Goal: Information Seeking & Learning: Find specific fact

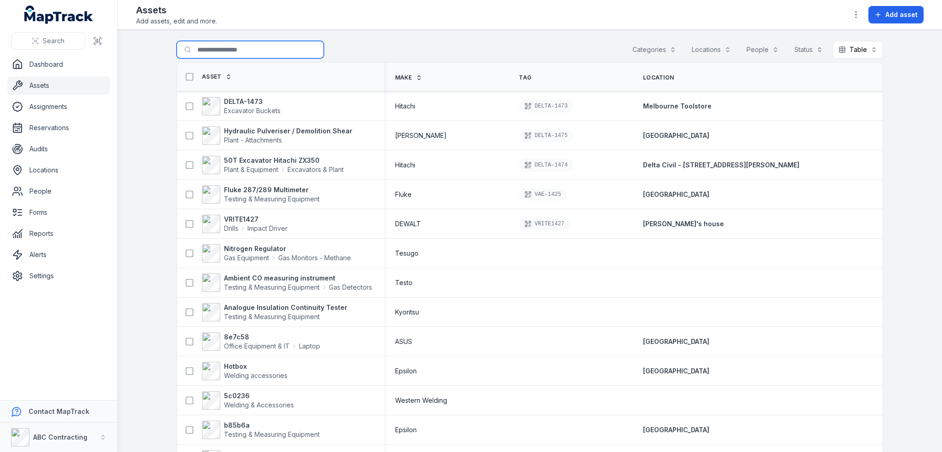
click at [248, 51] on input "Search for assets" at bounding box center [250, 49] width 147 height 17
type input "****"
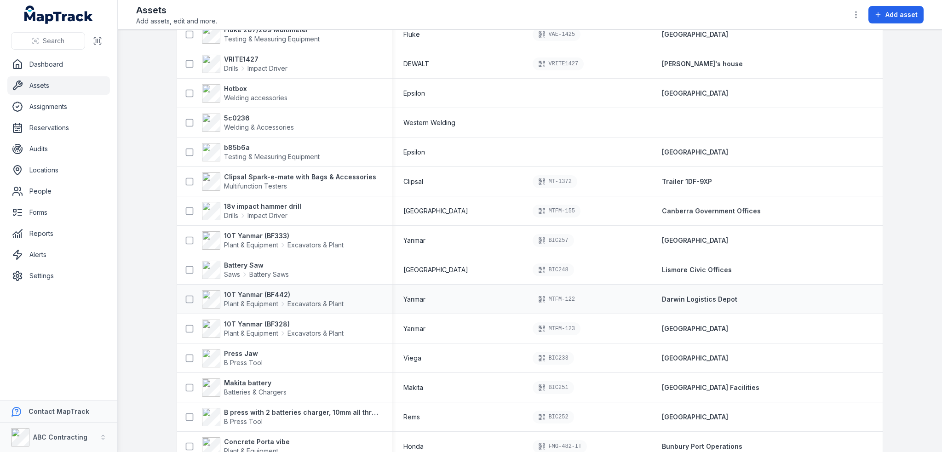
scroll to position [184, 0]
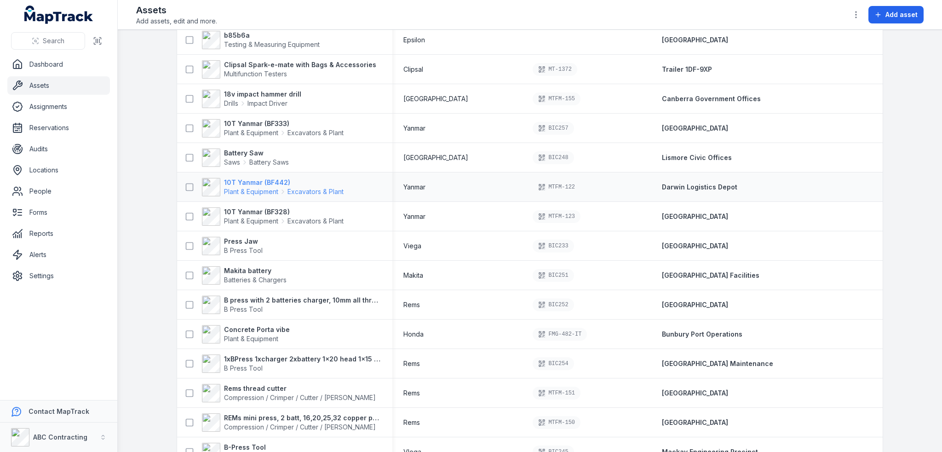
click at [261, 183] on strong "10T Yanmar (BF442)" at bounding box center [284, 182] width 120 height 9
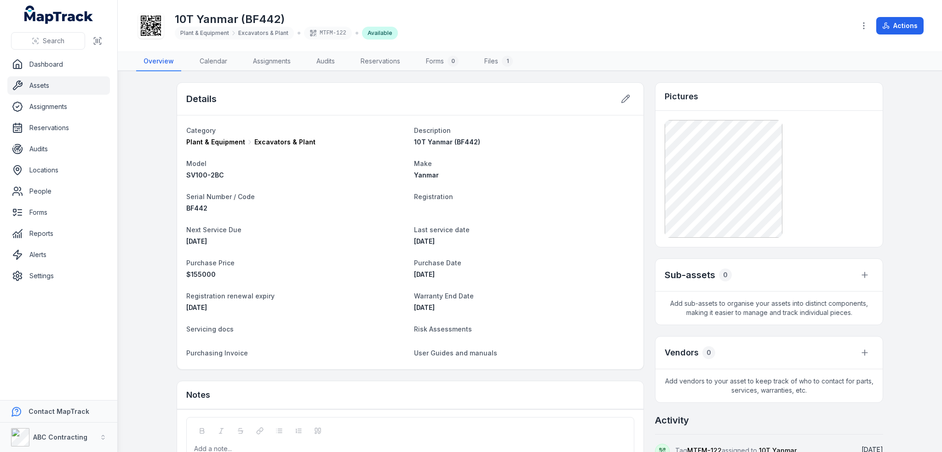
click at [154, 101] on main "Details Category Plant & Equipment Excavators & Plant Description 10T Yanmar (B…" at bounding box center [530, 261] width 824 height 381
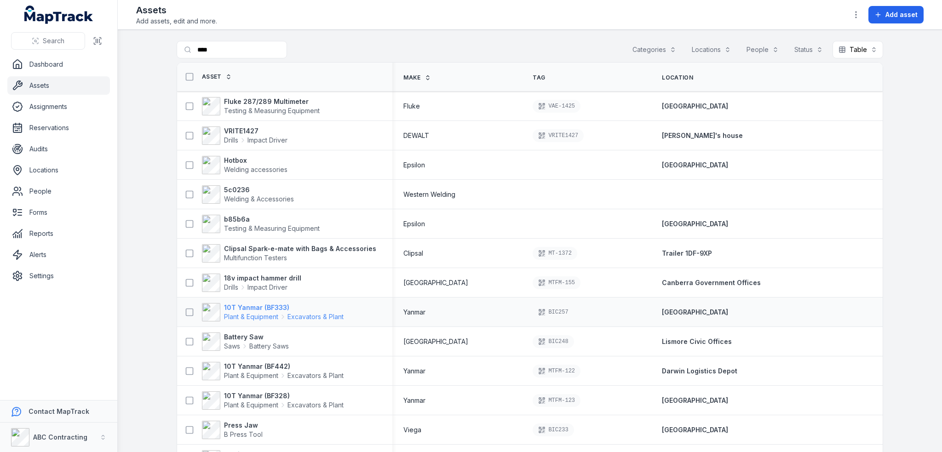
click at [272, 308] on strong "10T Yanmar (BF333)" at bounding box center [284, 307] width 120 height 9
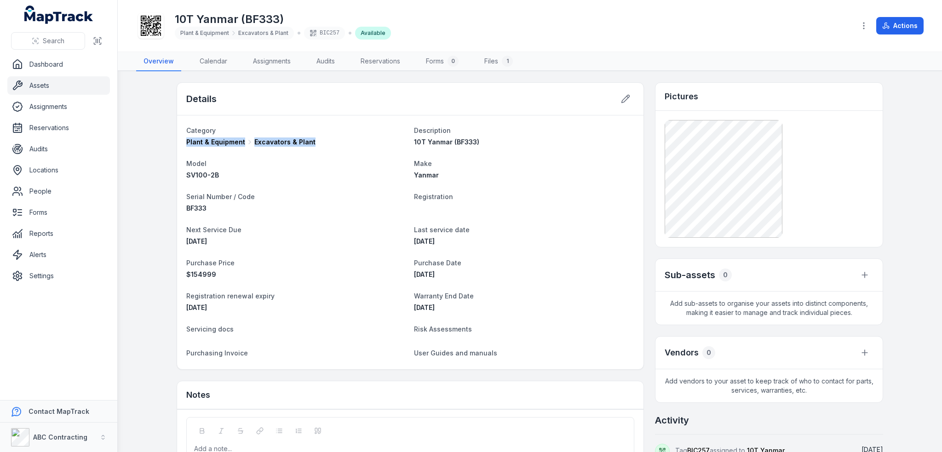
drag, startPoint x: 319, startPoint y: 137, endPoint x: 162, endPoint y: 137, distance: 156.8
click at [162, 137] on main "Details Category Plant & Equipment Excavators & Plant Description 10T Yanmar (B…" at bounding box center [530, 261] width 824 height 381
copy div "Plant & Equipment Excavators & Plant"
drag, startPoint x: 217, startPoint y: 173, endPoint x: 180, endPoint y: 173, distance: 37.2
click at [180, 173] on div "Category Plant & Equipment Excavators & Plant Description 10T Yanmar (BF333) Mo…" at bounding box center [410, 242] width 466 height 254
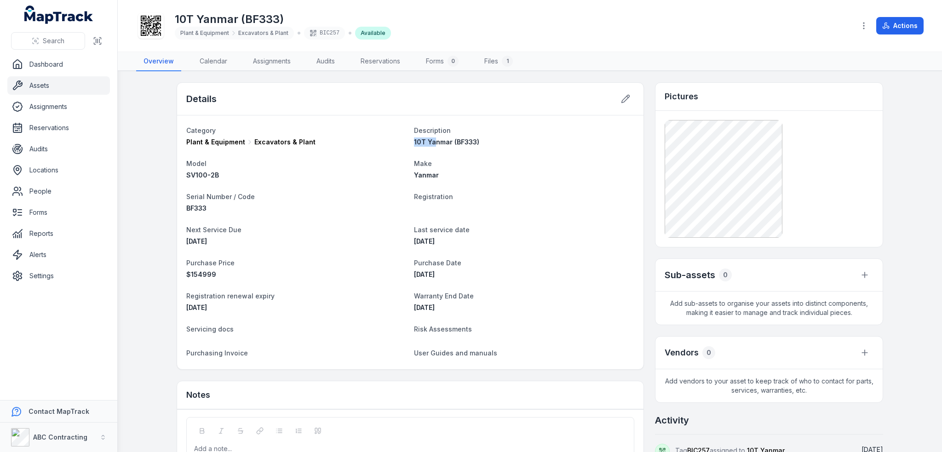
drag, startPoint x: 410, startPoint y: 141, endPoint x: 432, endPoint y: 143, distance: 22.2
click at [432, 143] on span "10T Yanmar (BF333)" at bounding box center [446, 142] width 65 height 8
drag, startPoint x: 221, startPoint y: 172, endPoint x: 167, endPoint y: 174, distance: 53.8
click at [167, 174] on main "Details Category Plant & Equipment Excavators & Plant Description 10T Yanmar (B…" at bounding box center [530, 261] width 824 height 381
copy span "SV100-2B"
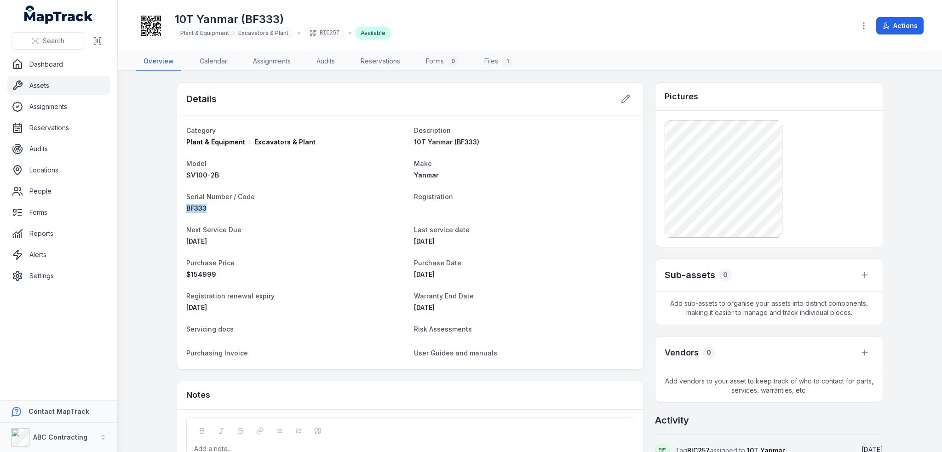
drag, startPoint x: 210, startPoint y: 208, endPoint x: 175, endPoint y: 207, distance: 34.5
click at [177, 207] on div "Category Plant & Equipment Excavators & Plant Description 10T Yanmar (BF333) Mo…" at bounding box center [410, 242] width 466 height 254
copy span "BF333"
click at [432, 272] on span "07/01/2025" at bounding box center [424, 274] width 21 height 8
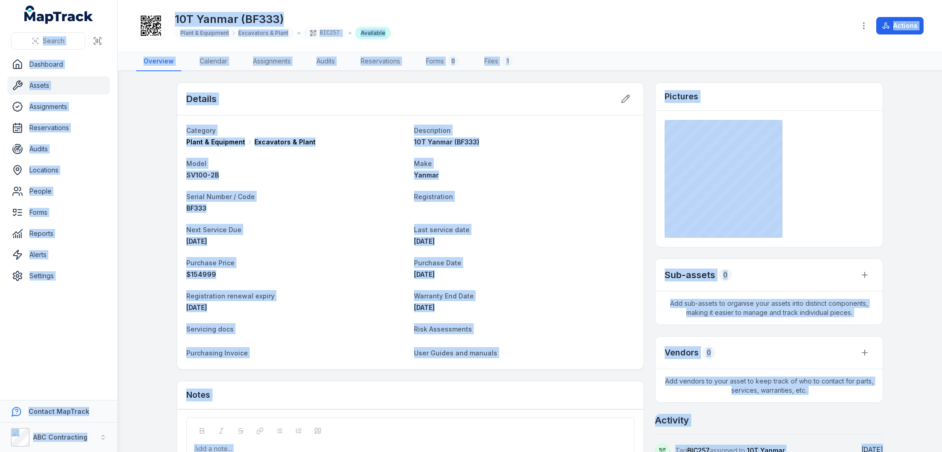
copy body "Search Dashboard Assets Assignments Reservations Audits Locations People Forms …"
click at [432, 272] on span "07/01/2025" at bounding box center [424, 274] width 21 height 8
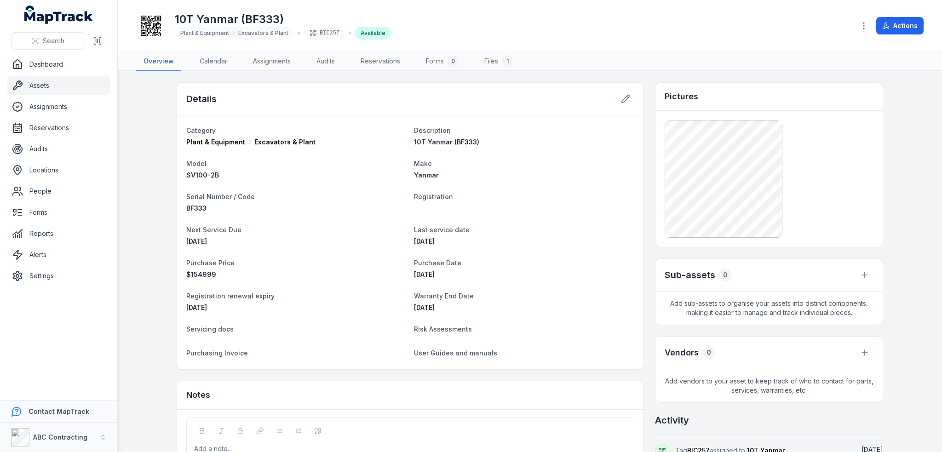
click at [432, 272] on span "07/01/2025" at bounding box center [424, 274] width 21 height 8
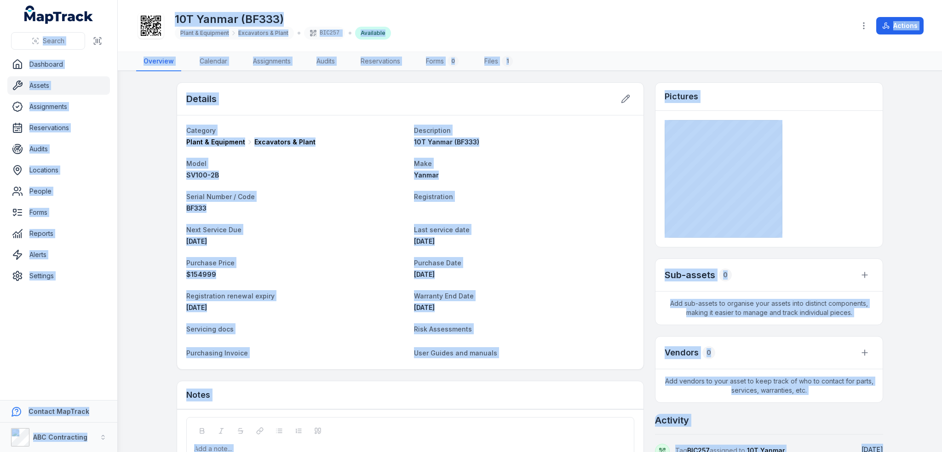
click at [432, 272] on span "07/01/2025" at bounding box center [424, 274] width 21 height 8
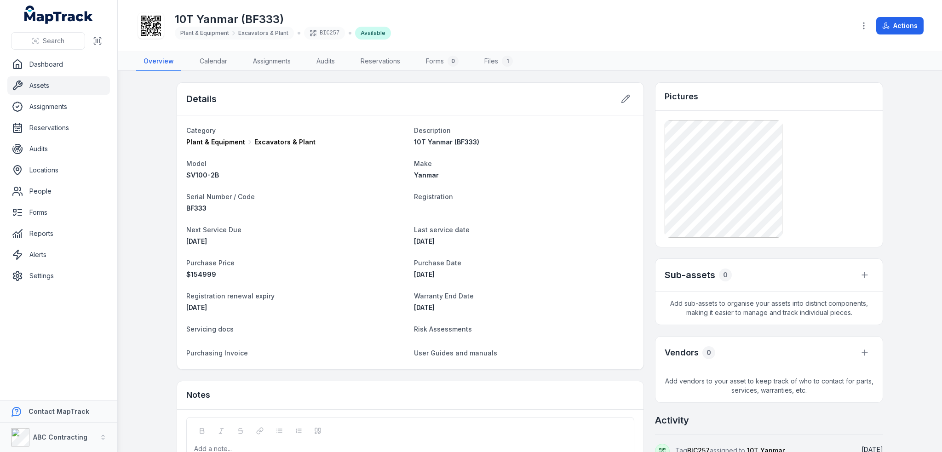
drag, startPoint x: 428, startPoint y: 270, endPoint x: 405, endPoint y: 272, distance: 23.1
click at [405, 272] on dl "Category Plant & Equipment Excavators & Plant Description 10T Yanmar (BF333) Mo…" at bounding box center [410, 242] width 448 height 235
copy dl "Purchase Date 07/01/2025"
click at [447, 272] on div "07/01/2025" at bounding box center [524, 274] width 220 height 9
drag, startPoint x: 451, startPoint y: 273, endPoint x: 408, endPoint y: 276, distance: 42.4
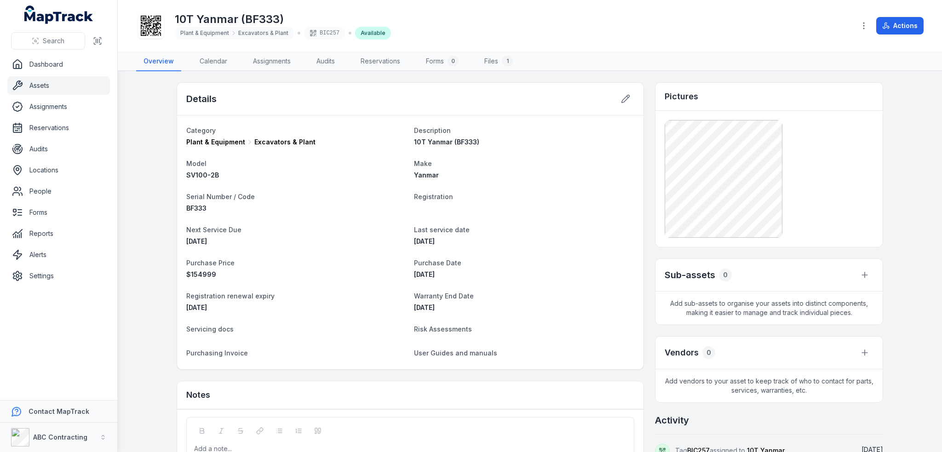
click at [408, 276] on dl "Category Plant & Equipment Excavators & Plant Description 10T Yanmar (BF333) Mo…" at bounding box center [410, 242] width 448 height 235
copy span "07/01/2025"
click at [46, 86] on link "Assets" at bounding box center [58, 85] width 103 height 18
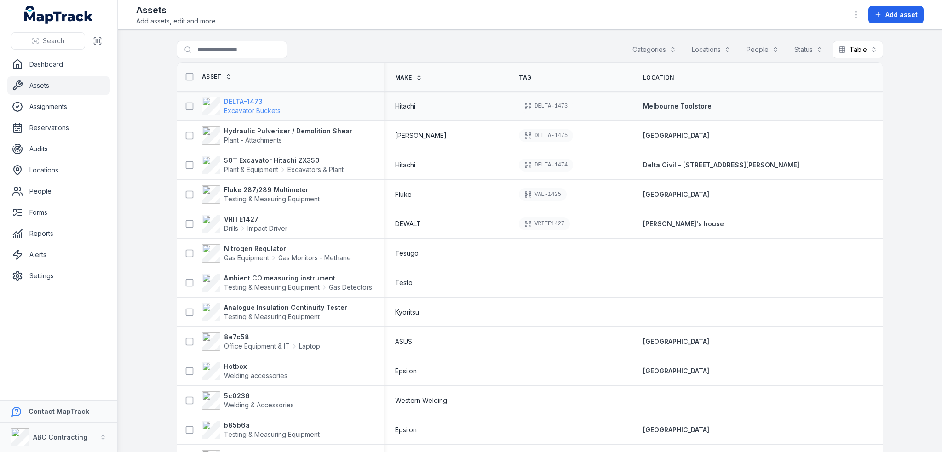
click at [242, 100] on strong "DELTA-1473" at bounding box center [252, 101] width 57 height 9
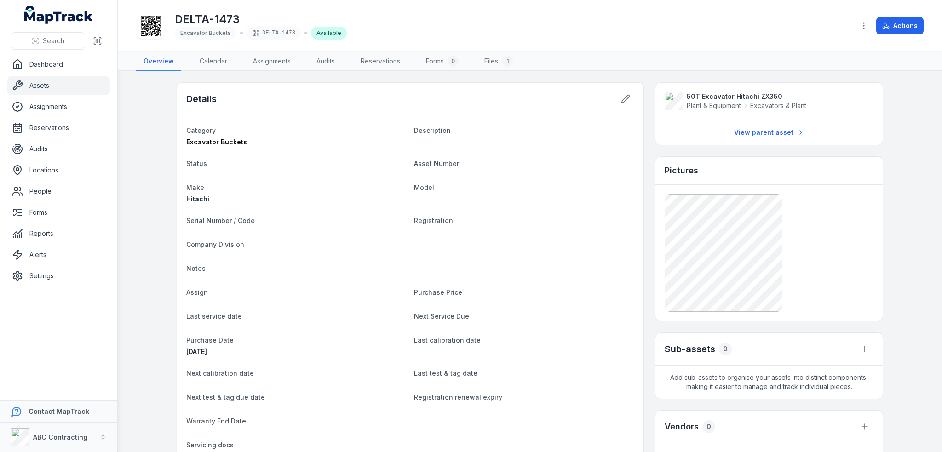
click at [48, 89] on link "Assets" at bounding box center [58, 85] width 103 height 18
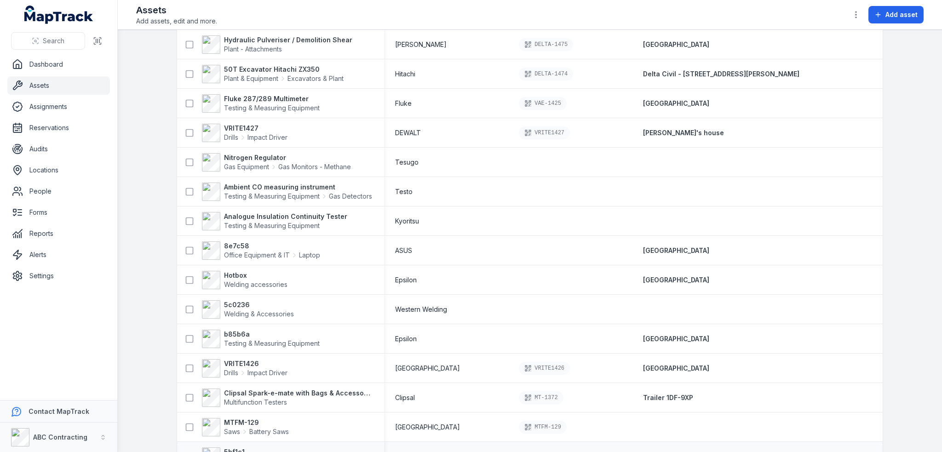
scroll to position [230, 0]
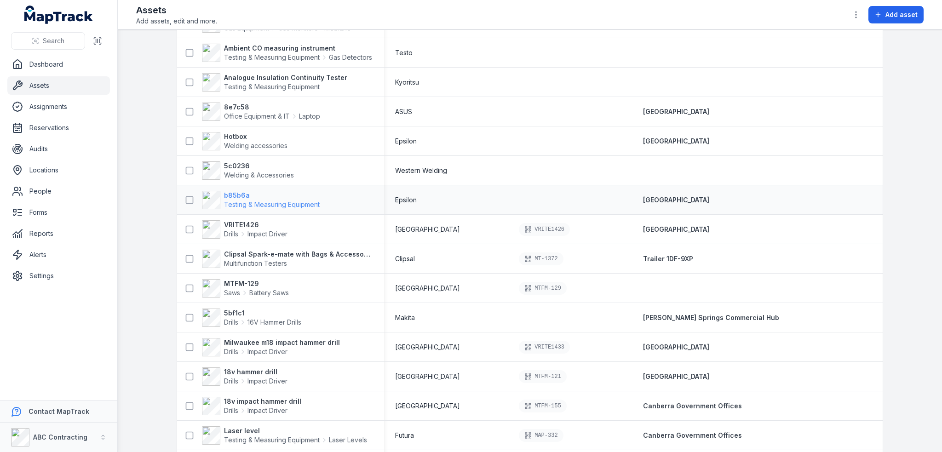
click at [240, 193] on strong "b85b6a" at bounding box center [272, 195] width 96 height 9
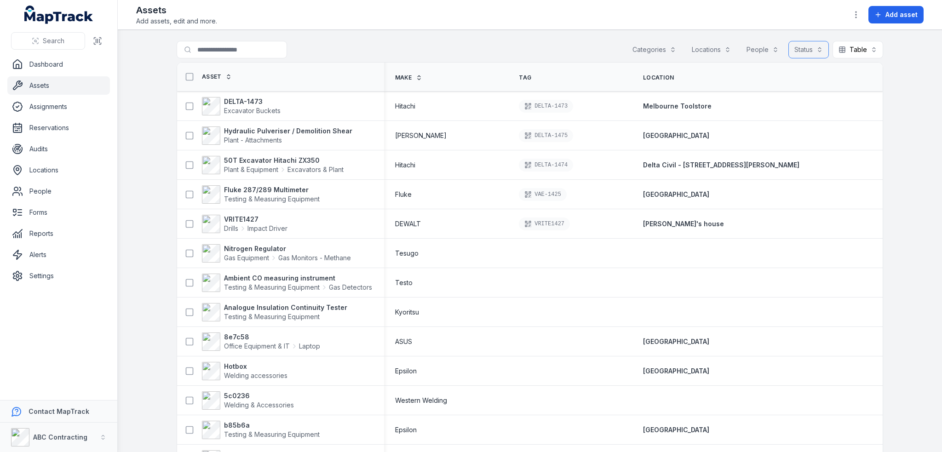
click at [815, 49] on button "Status" at bounding box center [808, 49] width 40 height 17
click at [772, 91] on div "Deployed" at bounding box center [778, 89] width 76 height 9
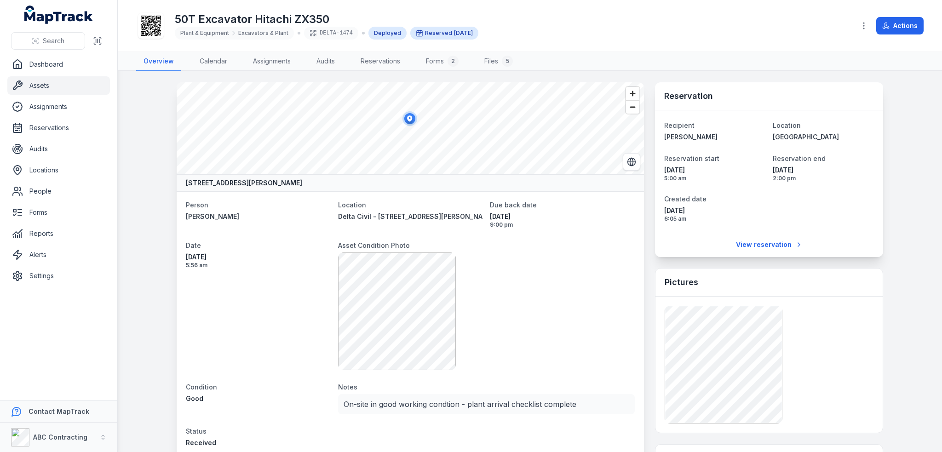
drag, startPoint x: 413, startPoint y: 182, endPoint x: 157, endPoint y: 177, distance: 256.6
click at [157, 177] on main "[STREET_ADDRESS][PERSON_NAME] Person [PERSON_NAME] Location Delta Civil - [STRE…" at bounding box center [530, 261] width 824 height 381
copy strong "[STREET_ADDRESS][PERSON_NAME]"
drag, startPoint x: 330, startPoint y: 213, endPoint x: 471, endPoint y: 217, distance: 140.7
click at [471, 217] on dl "Person [PERSON_NAME] Location Delta Civil - [STREET_ADDRESS][PERSON_NAME] Due b…" at bounding box center [410, 323] width 449 height 248
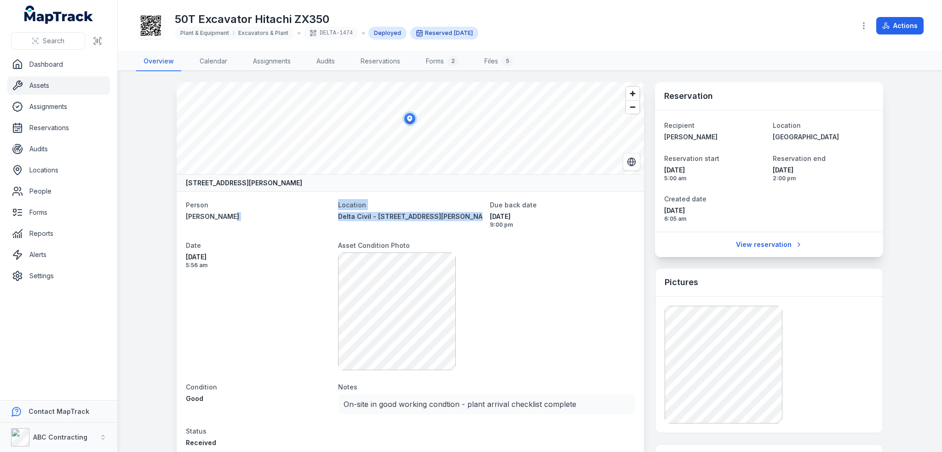
click at [283, 226] on div "Person [PERSON_NAME]" at bounding box center [258, 213] width 145 height 29
drag, startPoint x: 331, startPoint y: 216, endPoint x: 468, endPoint y: 219, distance: 136.6
click at [468, 219] on dl "Person [PERSON_NAME] Location Delta Civil - [STREET_ADDRESS][PERSON_NAME] Due b…" at bounding box center [410, 323] width 449 height 248
copy span "Delta Civil - [STREET_ADDRESS][PERSON_NAME]"
click at [632, 253] on div "Person [PERSON_NAME] Location Delta Civil - [STREET_ADDRESS][PERSON_NAME] Due b…" at bounding box center [410, 322] width 467 height 263
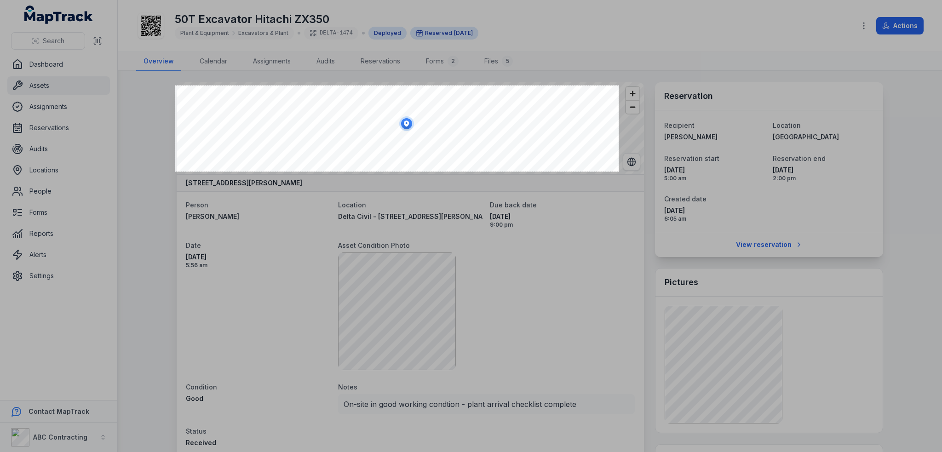
drag, startPoint x: 175, startPoint y: 86, endPoint x: 618, endPoint y: 171, distance: 451.5
click at [618, 171] on div "964 X 187" at bounding box center [471, 226] width 942 height 452
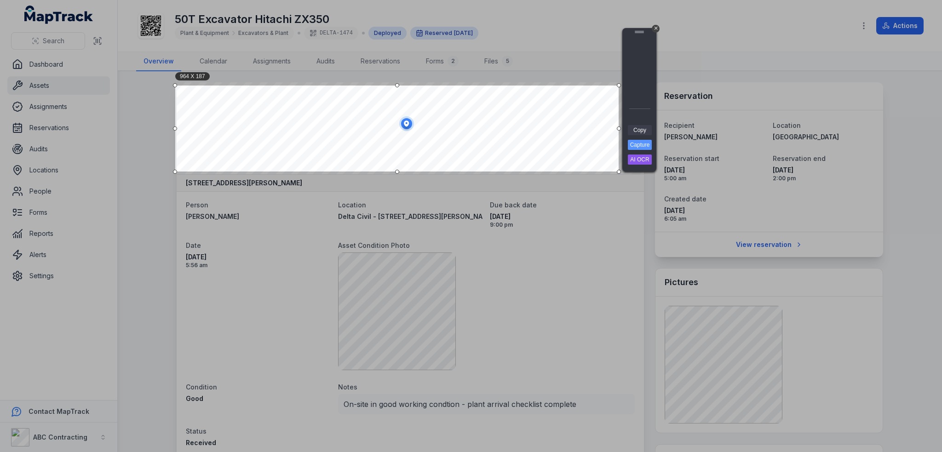
click at [649, 128] on link "Copy" at bounding box center [640, 130] width 24 height 10
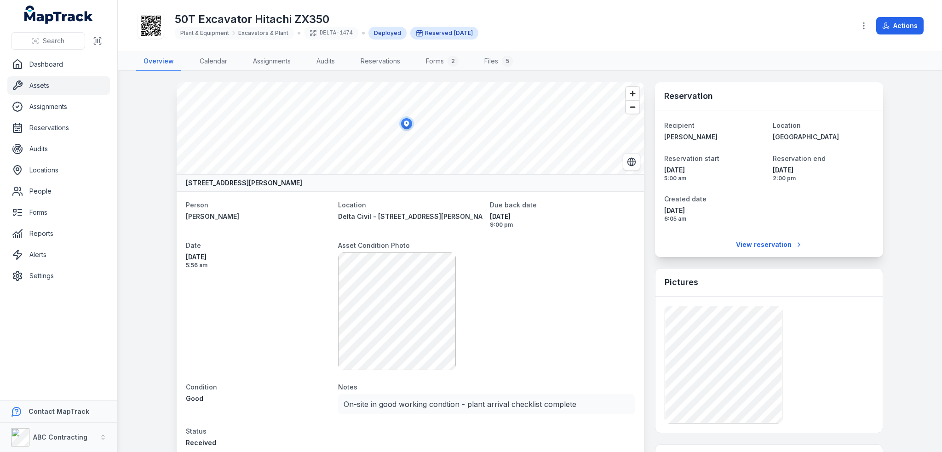
click at [656, 77] on main "[STREET_ADDRESS][PERSON_NAME] Person [PERSON_NAME] Location Delta Civil - [STRE…" at bounding box center [530, 261] width 824 height 381
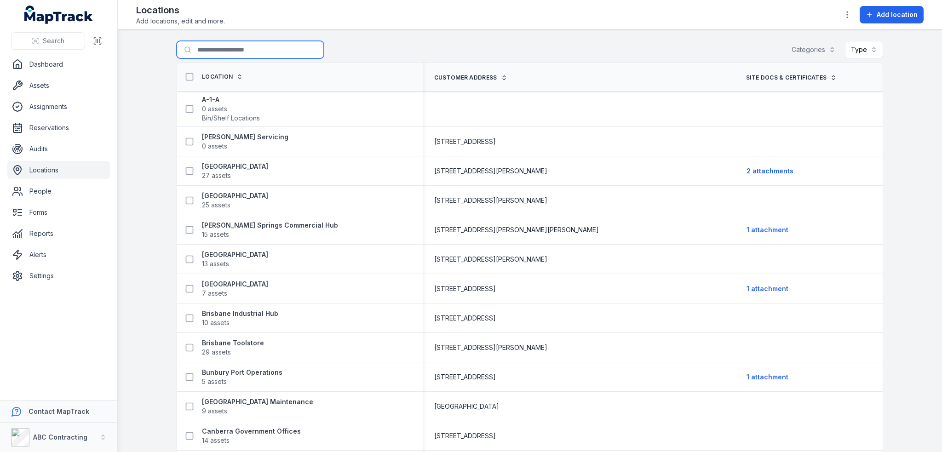
click at [234, 49] on input "Search for locations" at bounding box center [250, 49] width 147 height 17
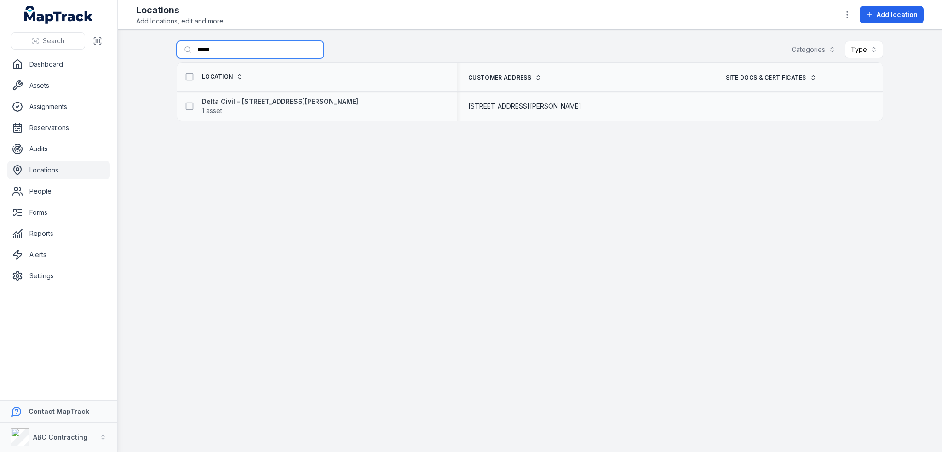
type input "*****"
drag, startPoint x: 343, startPoint y: 101, endPoint x: 198, endPoint y: 98, distance: 145.3
click at [198, 98] on div "Delta Civil - 21 Dorcas St, South Melbourne 1 asset" at bounding box center [313, 106] width 265 height 18
copy strong "Delta Civil - [STREET_ADDRESS][PERSON_NAME]"
